Goal: Navigation & Orientation: Understand site structure

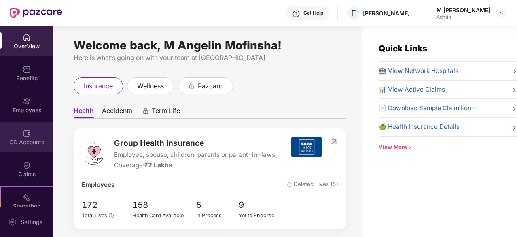
click at [29, 126] on div "CD Accounts" at bounding box center [26, 137] width 53 height 30
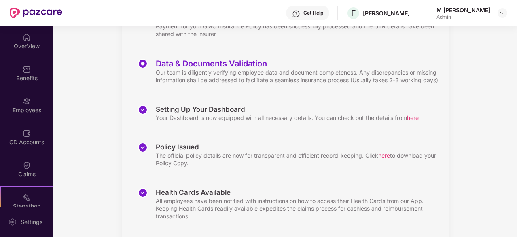
scroll to position [171, 0]
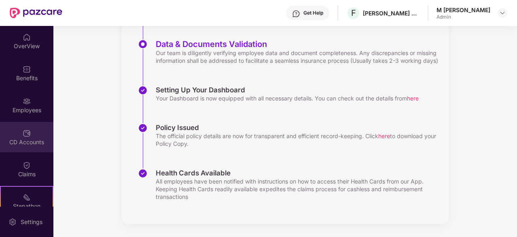
click at [32, 135] on div "CD Accounts" at bounding box center [26, 137] width 53 height 30
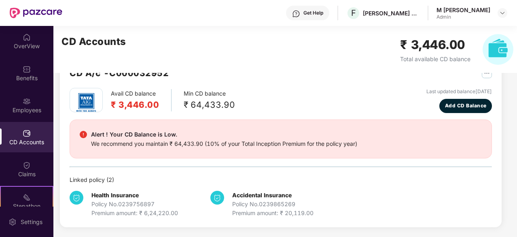
scroll to position [25, 0]
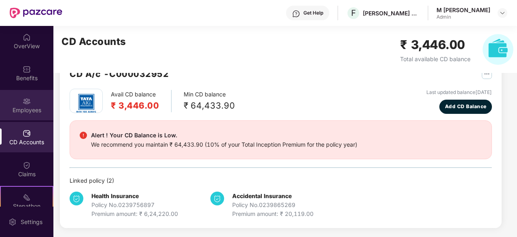
click at [32, 107] on div "Employees" at bounding box center [26, 110] width 53 height 8
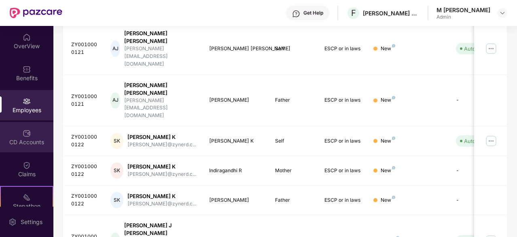
scroll to position [75, 0]
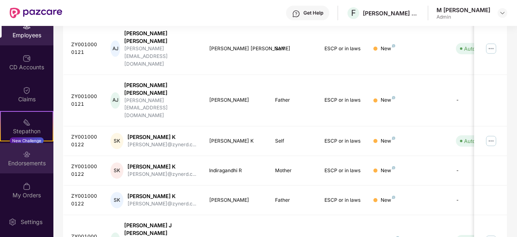
click at [32, 157] on div "Endorsements" at bounding box center [26, 158] width 53 height 30
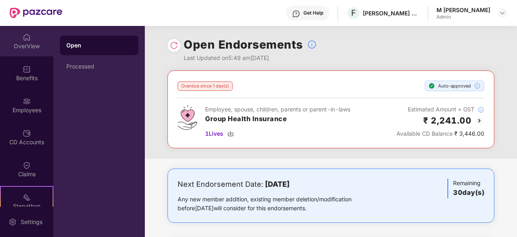
click at [29, 48] on div "OverView" at bounding box center [26, 46] width 53 height 8
